Goal: Task Accomplishment & Management: Complete application form

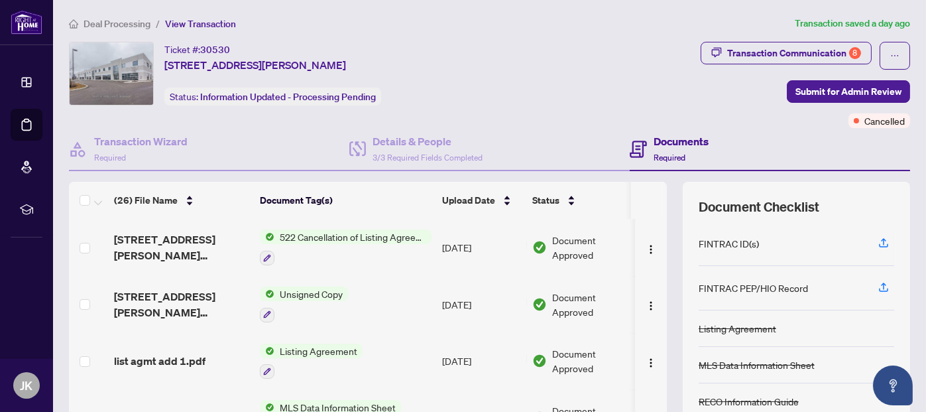
scroll to position [66, 0]
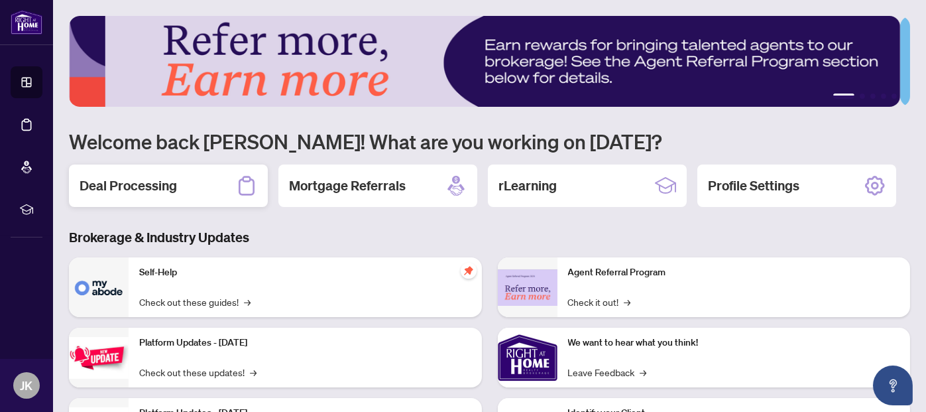
click at [168, 185] on h2 "Deal Processing" at bounding box center [128, 185] width 97 height 19
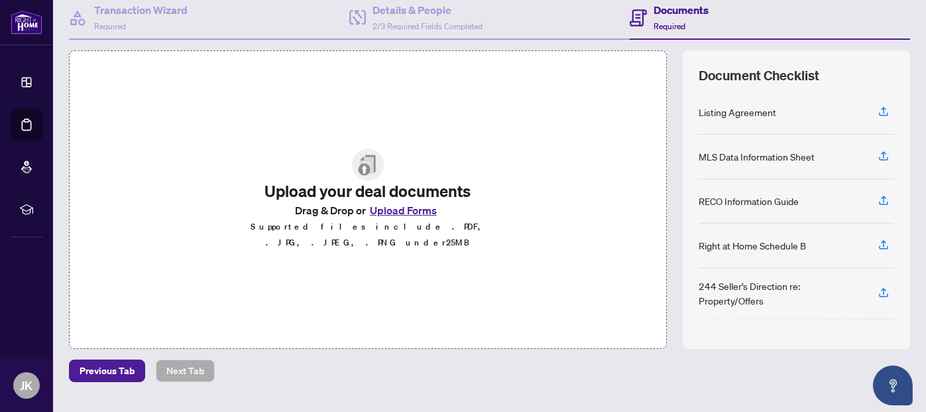
scroll to position [133, 0]
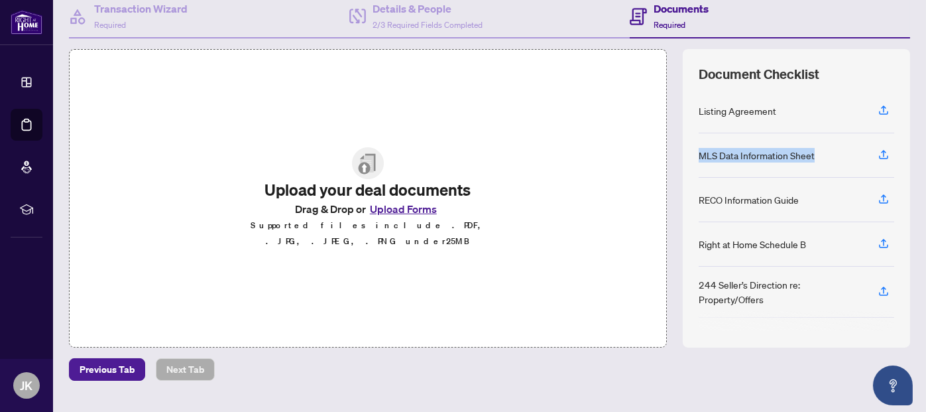
drag, startPoint x: 689, startPoint y: 152, endPoint x: 821, endPoint y: 154, distance: 131.9
click at [821, 154] on div "MLS Data Information Sheet" at bounding box center [797, 155] width 196 height 44
click at [780, 237] on div "Right at Home Schedule B" at bounding box center [752, 244] width 107 height 15
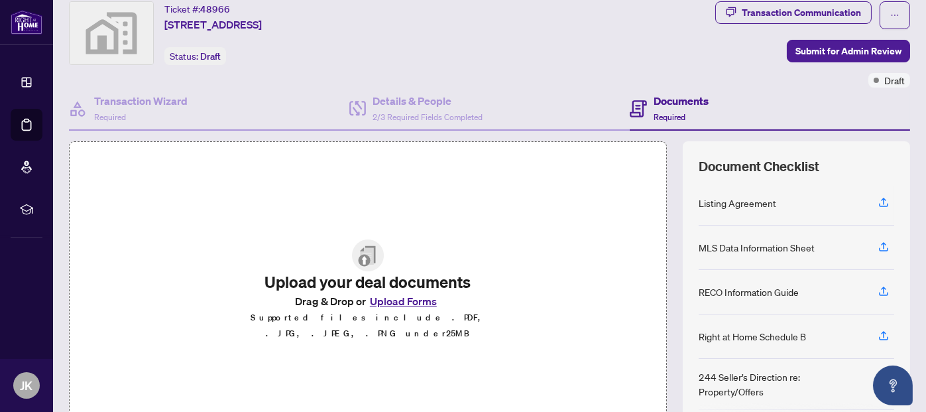
scroll to position [0, 0]
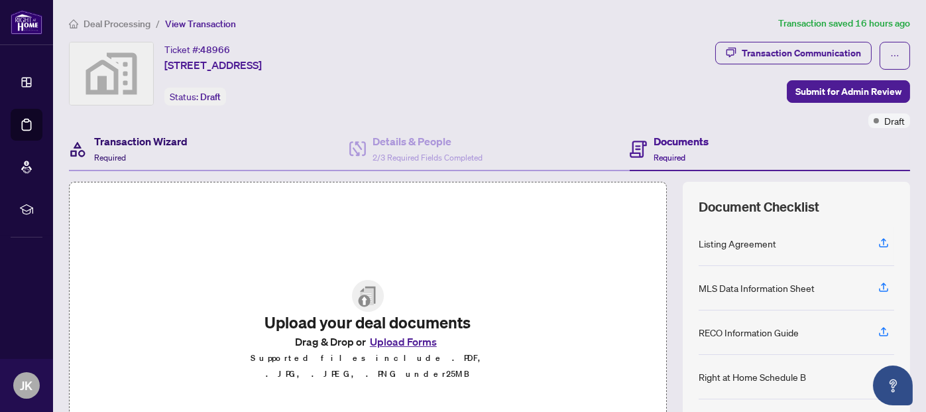
click at [131, 142] on h4 "Transaction Wizard" at bounding box center [140, 141] width 93 height 16
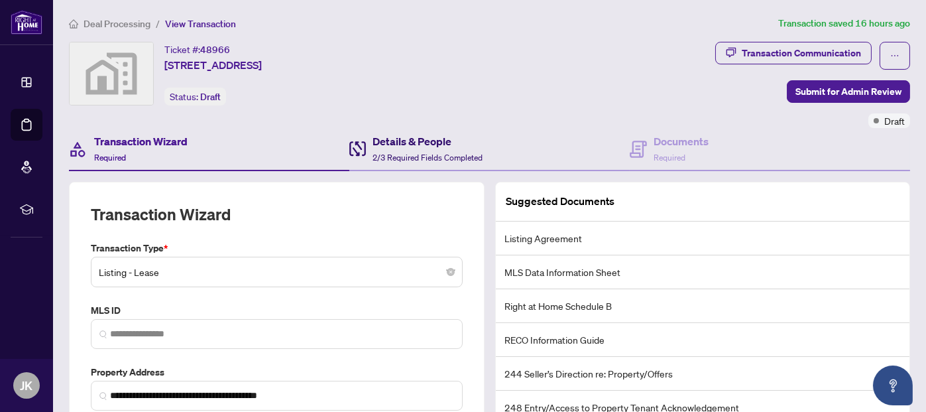
click at [401, 153] on span "2/3 Required Fields Completed" at bounding box center [427, 157] width 110 height 10
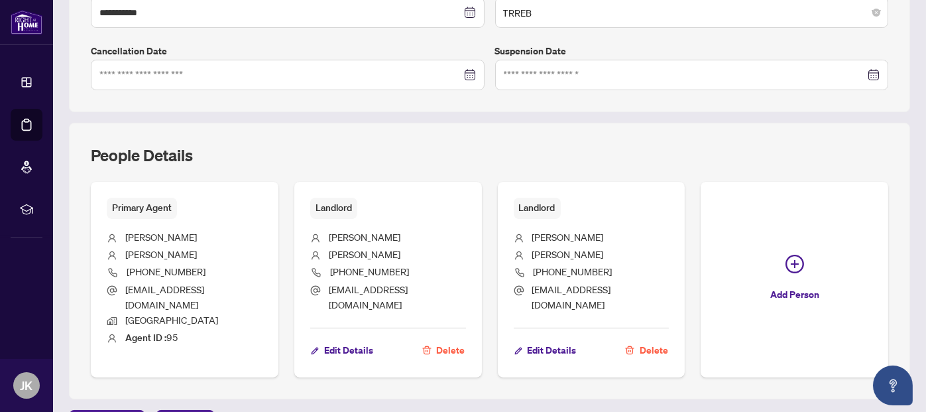
scroll to position [449, 0]
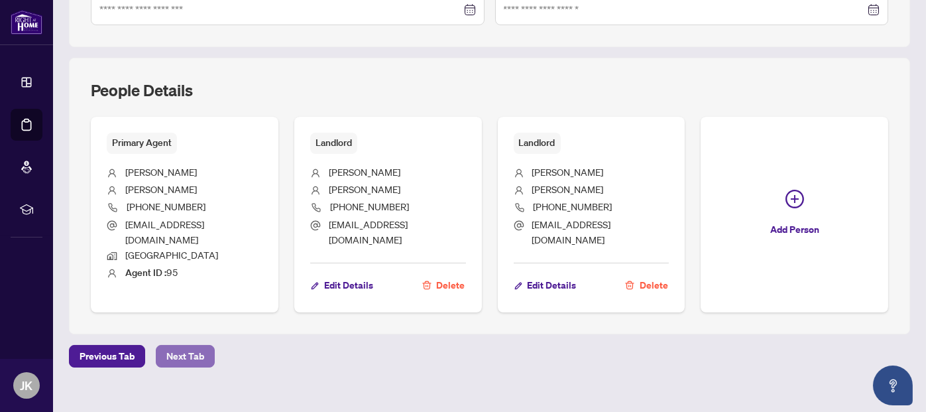
click at [188, 345] on span "Next Tab" at bounding box center [185, 355] width 38 height 21
